Goal: Transaction & Acquisition: Purchase product/service

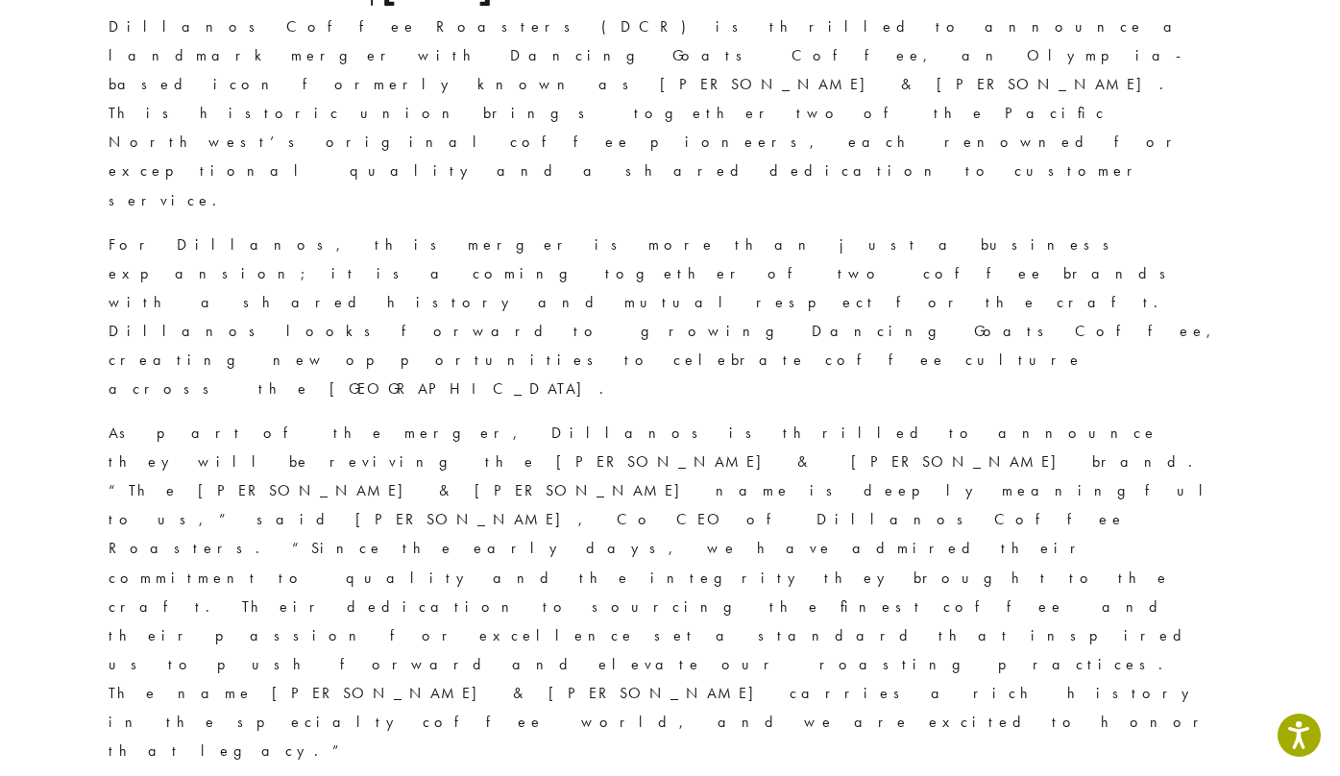
scroll to position [659, 0]
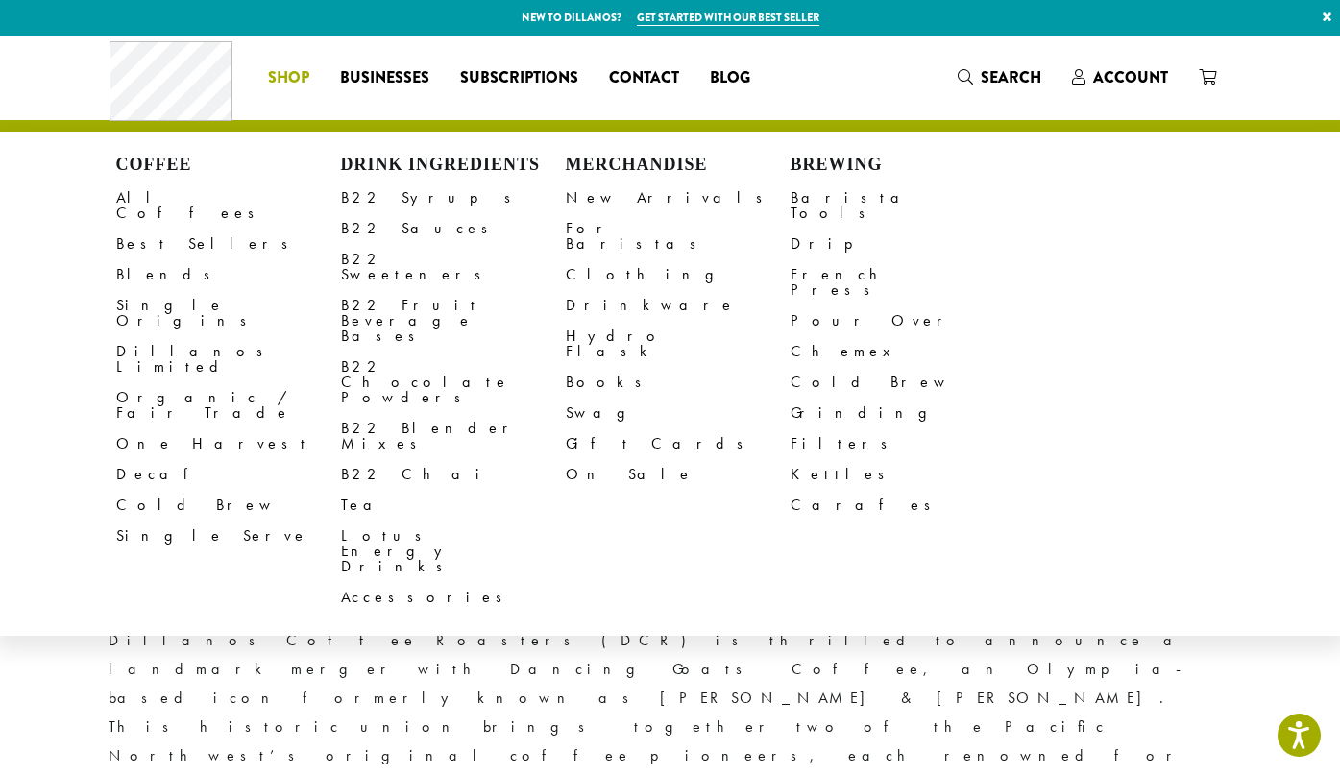
click at [272, 62] on link "Shop" at bounding box center [289, 77] width 72 height 31
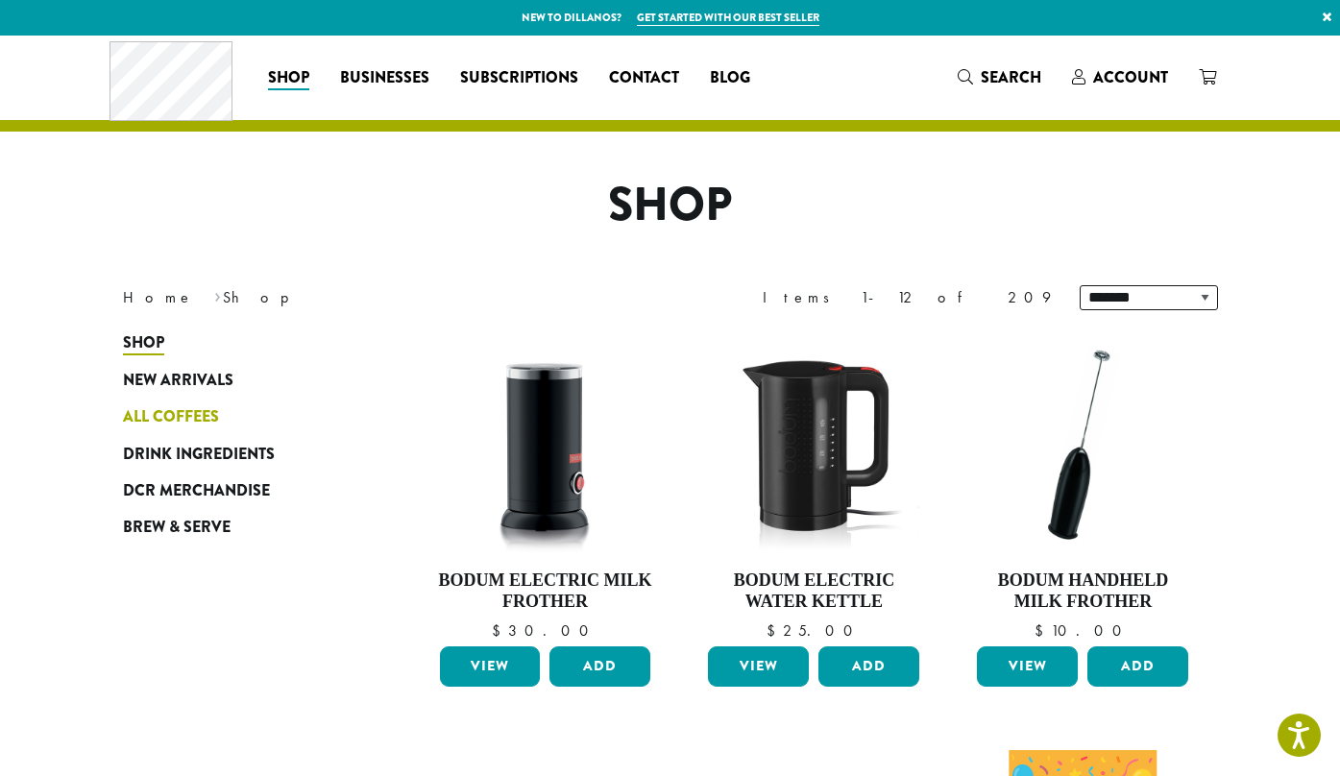
click at [189, 405] on span "All Coffees" at bounding box center [171, 417] width 96 height 24
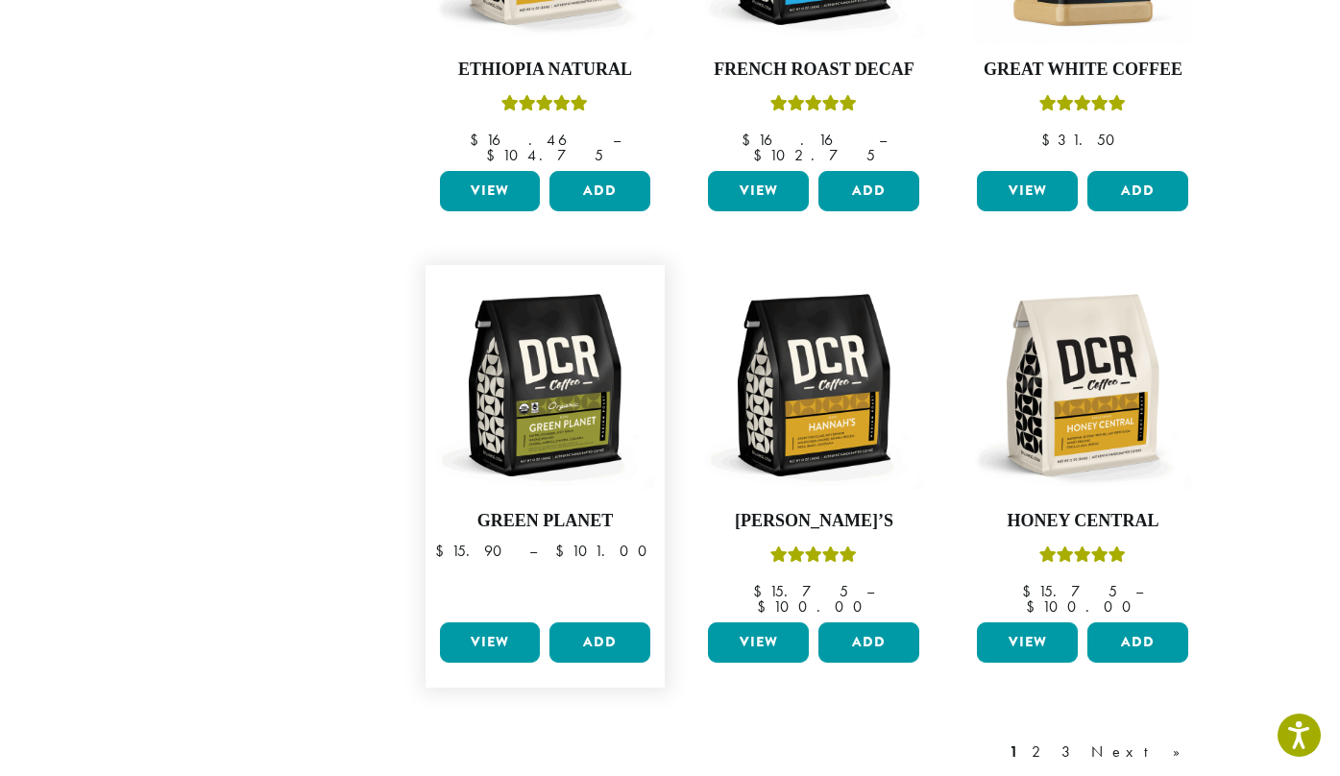
scroll to position [1679, 0]
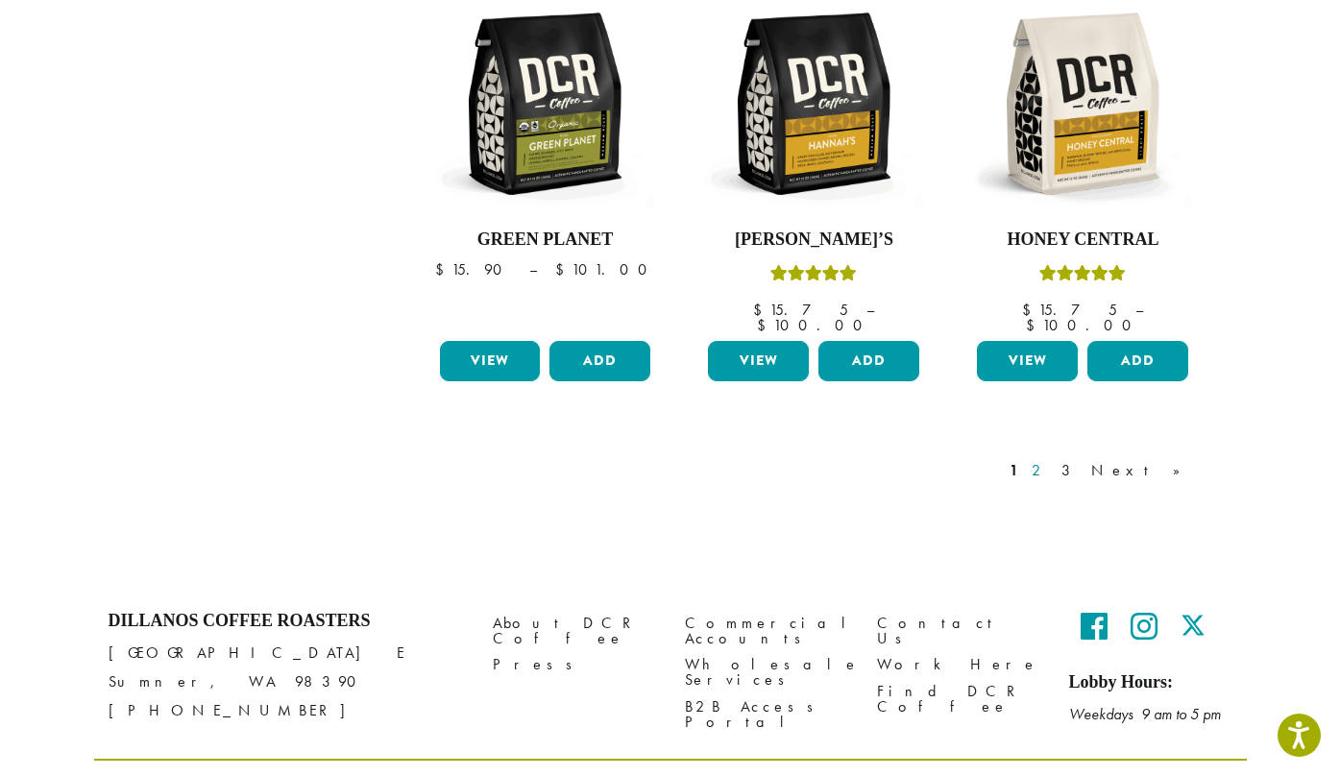
click at [1052, 459] on link "2" at bounding box center [1040, 470] width 24 height 23
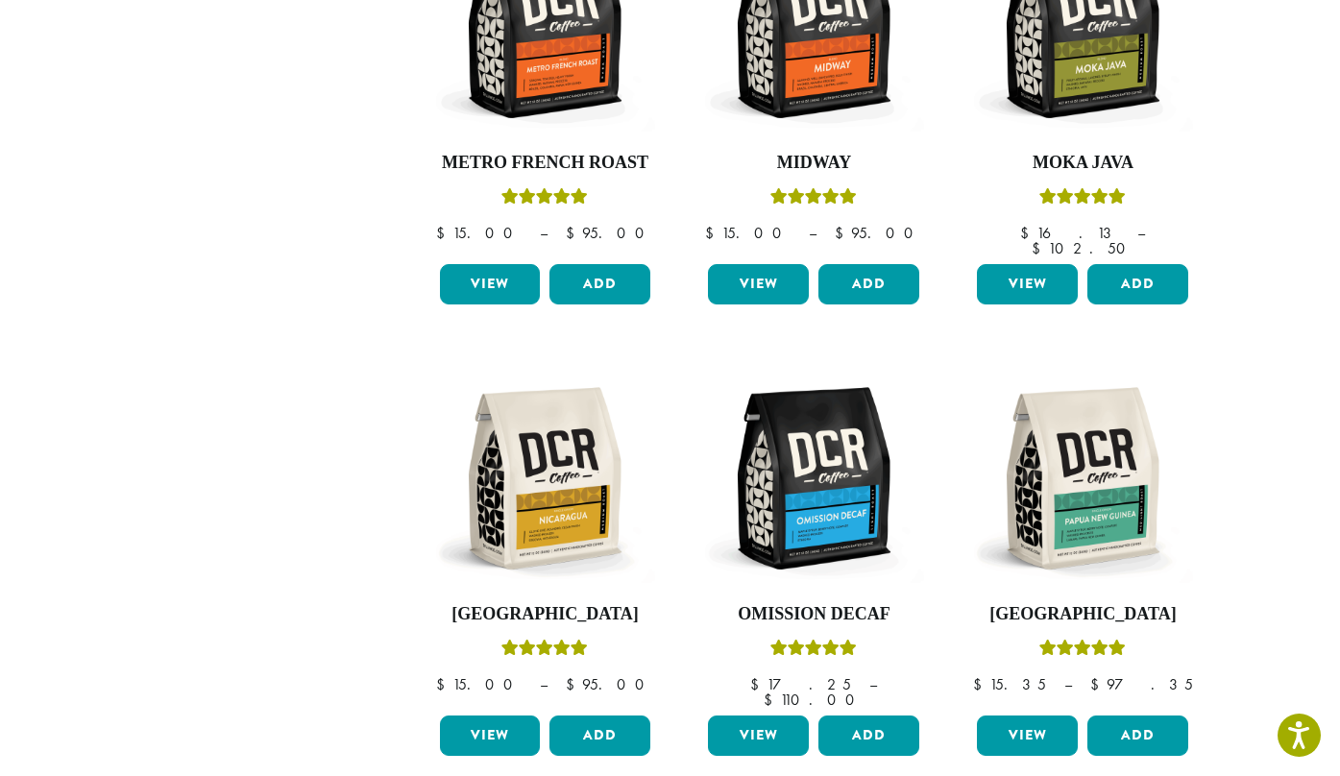
scroll to position [1679, 0]
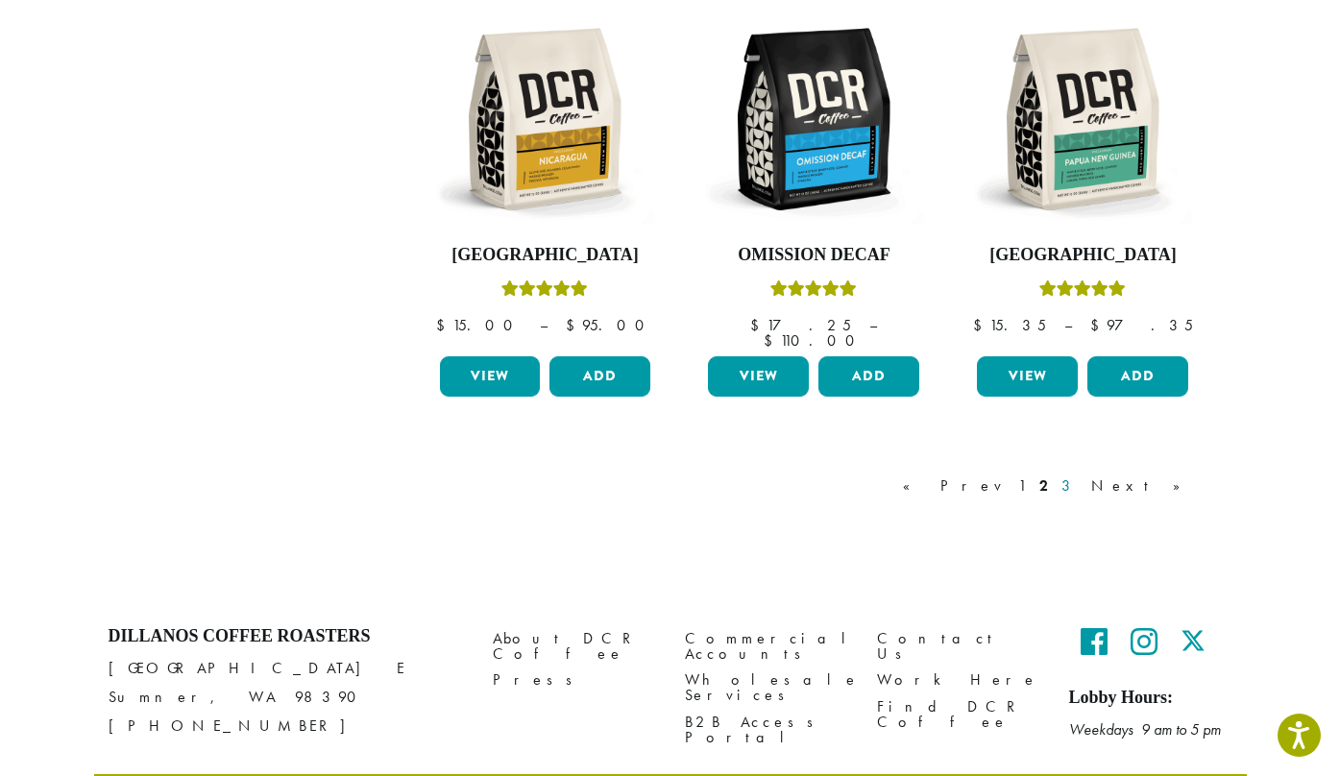
click at [1081, 474] on link "3" at bounding box center [1069, 485] width 24 height 23
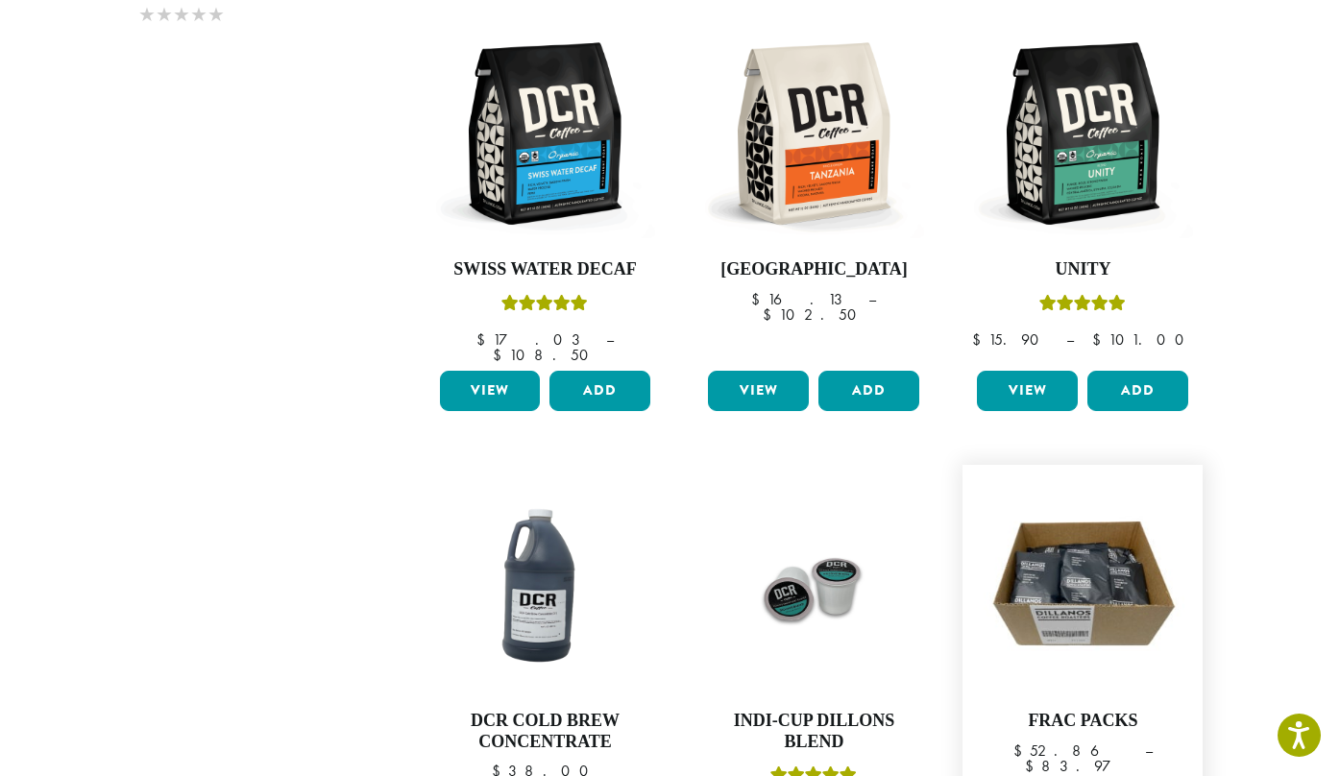
scroll to position [1699, 0]
